Goal: Navigation & Orientation: Find specific page/section

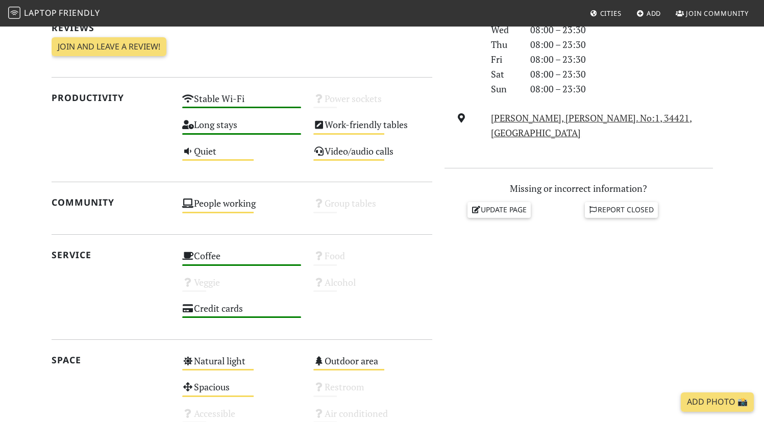
scroll to position [338, 0]
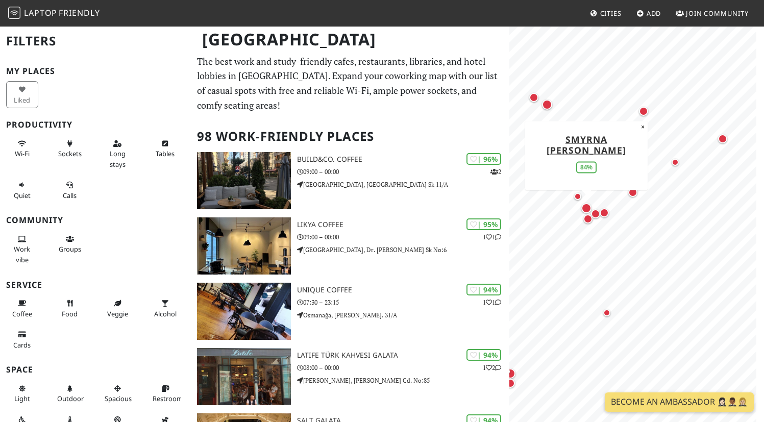
click at [586, 205] on div "Map marker" at bounding box center [586, 208] width 10 height 10
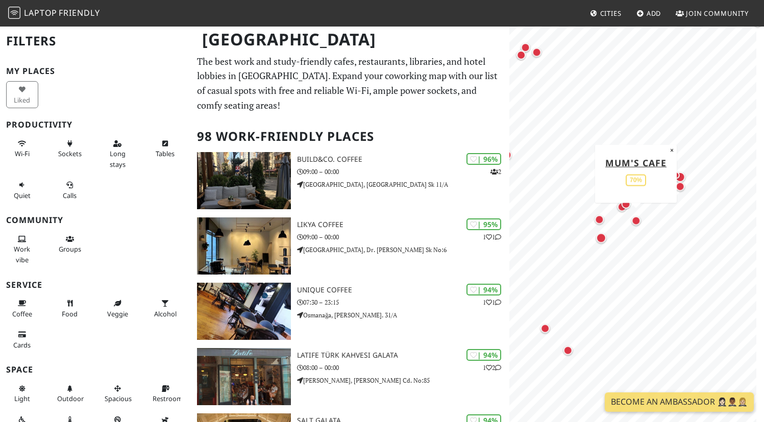
drag, startPoint x: 547, startPoint y: 361, endPoint x: 634, endPoint y: 224, distance: 162.2
click at [634, 225] on div "Map marker" at bounding box center [635, 220] width 13 height 13
click at [600, 236] on div "Map marker" at bounding box center [601, 235] width 10 height 10
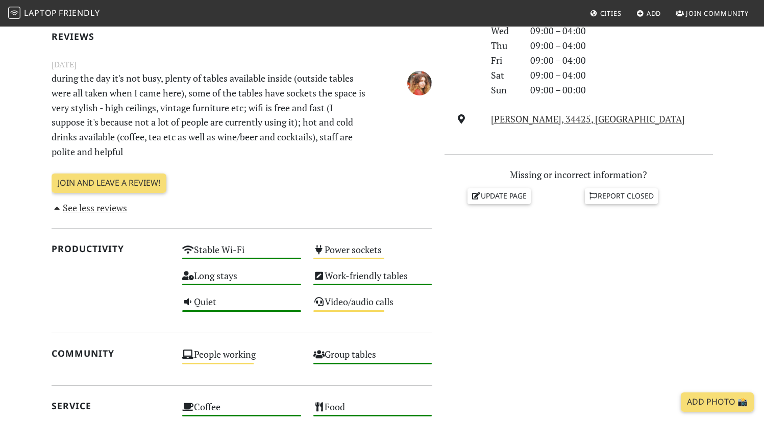
scroll to position [332, 0]
